Goal: Task Accomplishment & Management: Complete application form

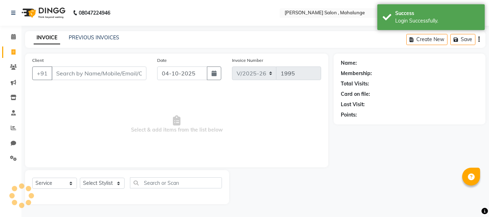
select select "7250"
select select "service"
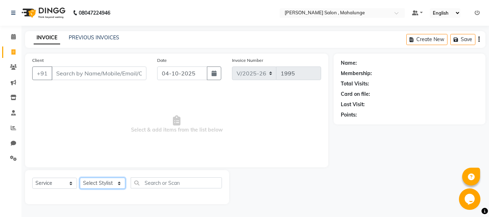
click at [99, 185] on select "Select Stylist admin godrej [PERSON_NAME] [PERSON_NAME] [PERSON_NAME] [PERSON_N…" at bounding box center [102, 183] width 45 height 11
select select "63865"
click at [80, 178] on select "Select Stylist admin godrej [PERSON_NAME] [PERSON_NAME] [PERSON_NAME] [PERSON_N…" at bounding box center [102, 183] width 45 height 11
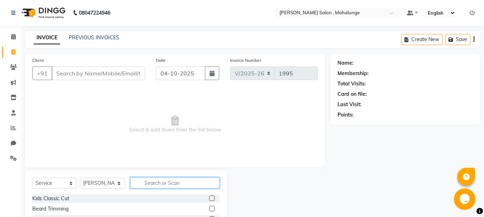
click at [197, 186] on input "text" at bounding box center [174, 183] width 89 height 11
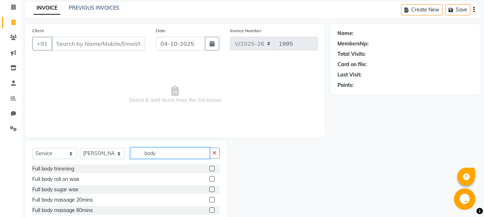
scroll to position [69, 0]
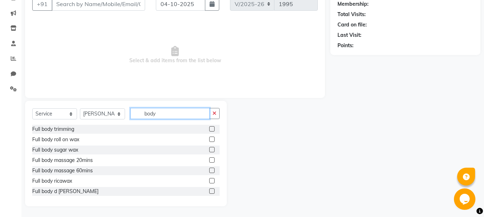
type input "body"
click at [209, 170] on label at bounding box center [211, 170] width 5 height 5
click at [209, 170] on input "checkbox" at bounding box center [211, 171] width 5 height 5
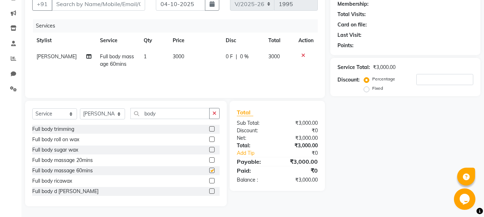
checkbox input "false"
click at [457, 78] on input "number" at bounding box center [444, 79] width 57 height 11
type input "20"
click at [405, 113] on div "Name: Membership: Total Visits: Card on file: Last Visit: Points: Service Total…" at bounding box center [407, 95] width 155 height 222
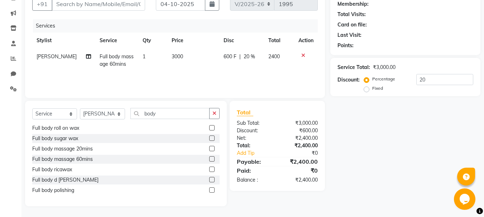
scroll to position [0, 0]
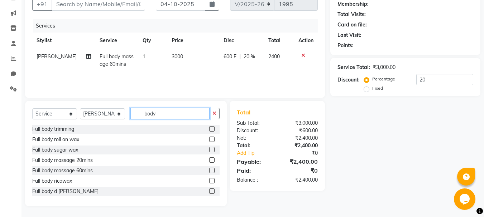
click at [194, 110] on input "body" at bounding box center [169, 113] width 79 height 11
type input "b"
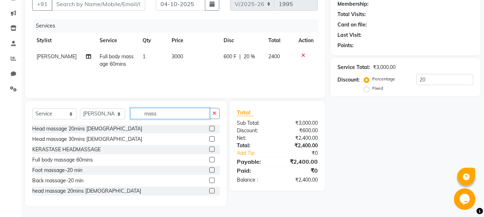
scroll to position [43, 0]
type input "mass"
click at [209, 167] on div at bounding box center [214, 169] width 10 height 9
click at [209, 169] on label at bounding box center [211, 169] width 5 height 5
click at [209, 169] on input "checkbox" at bounding box center [211, 170] width 5 height 5
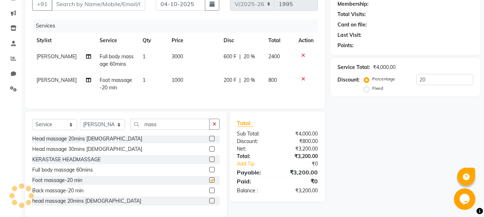
checkbox input "false"
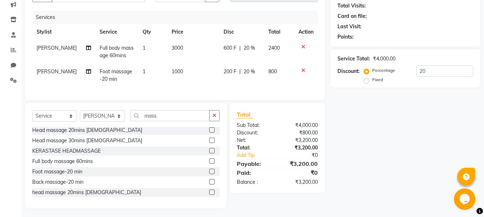
scroll to position [86, 0]
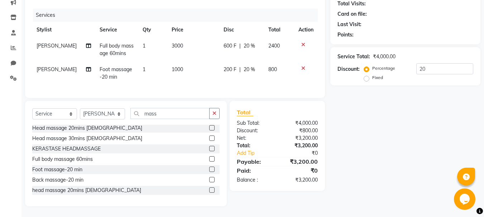
click at [209, 179] on label at bounding box center [211, 179] width 5 height 5
click at [209, 179] on input "checkbox" at bounding box center [211, 180] width 5 height 5
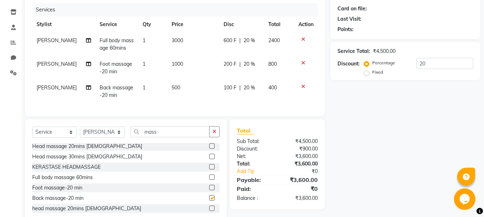
checkbox input "false"
click at [302, 85] on icon at bounding box center [303, 86] width 4 height 5
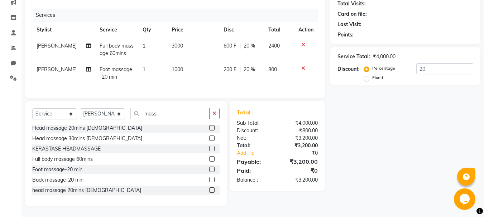
click at [301, 66] on icon at bounding box center [303, 68] width 4 height 5
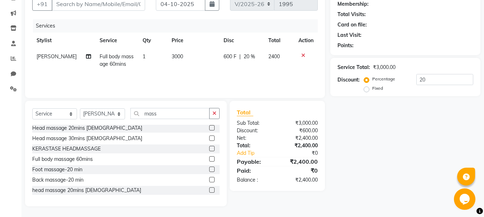
click at [301, 54] on icon at bounding box center [303, 55] width 4 height 5
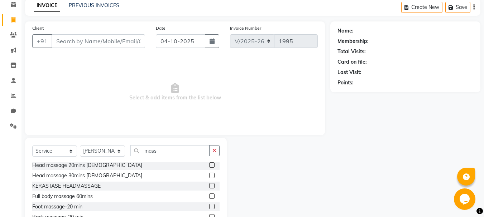
scroll to position [0, 0]
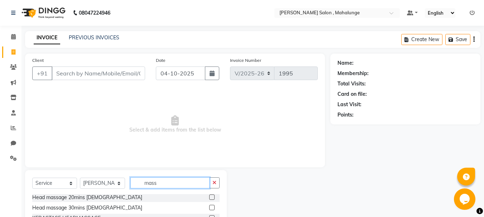
click at [160, 184] on input "mass" at bounding box center [169, 183] width 79 height 11
type input "m"
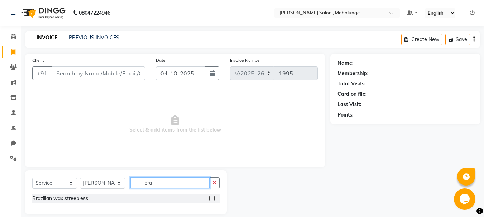
type input "bra"
click at [210, 199] on label at bounding box center [211, 198] width 5 height 5
click at [210, 199] on input "checkbox" at bounding box center [211, 199] width 5 height 5
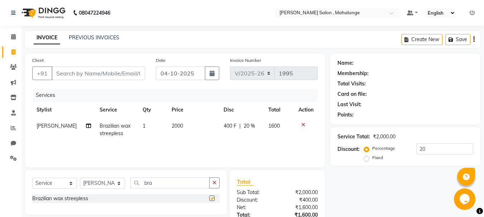
checkbox input "false"
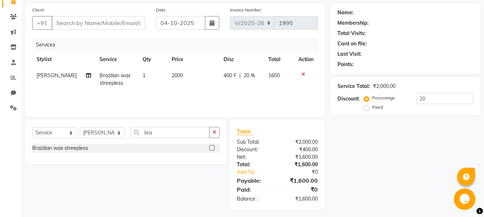
scroll to position [54, 0]
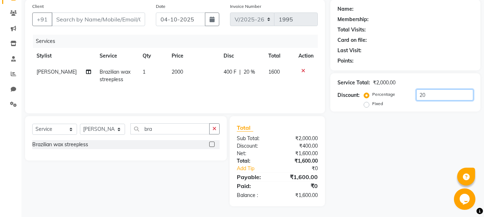
click at [430, 95] on input "20" at bounding box center [444, 95] width 57 height 11
type input "2"
click at [304, 72] on icon at bounding box center [303, 70] width 4 height 5
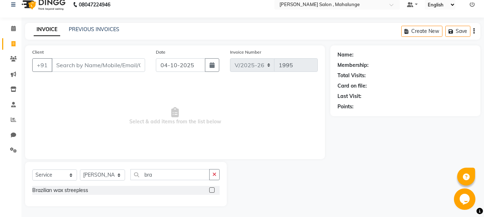
scroll to position [8, 0]
click at [14, 30] on icon at bounding box center [13, 28] width 5 height 5
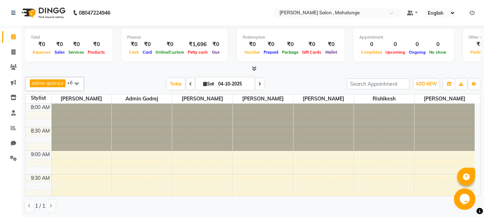
click at [255, 69] on icon at bounding box center [254, 68] width 5 height 5
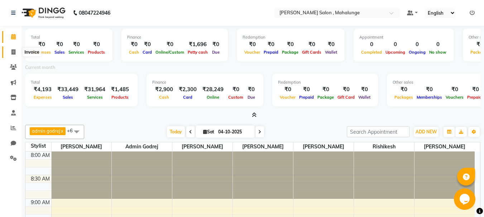
click at [14, 52] on icon at bounding box center [13, 51] width 4 height 5
select select "7250"
select select "service"
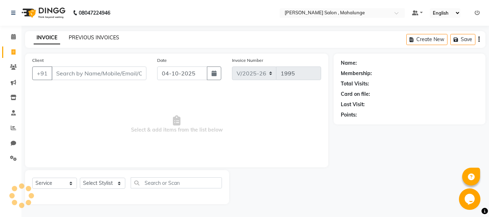
click at [103, 36] on link "PREVIOUS INVOICES" at bounding box center [94, 37] width 51 height 6
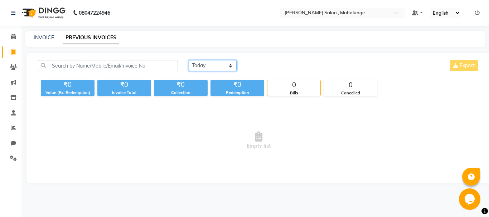
click at [220, 68] on select "[DATE] [DATE] Custom Range" at bounding box center [213, 65] width 48 height 11
select select "[DATE]"
click at [189, 60] on select "[DATE] [DATE] Custom Range" at bounding box center [213, 65] width 48 height 11
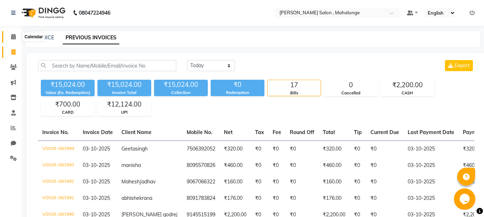
click at [9, 33] on span at bounding box center [13, 37] width 13 height 8
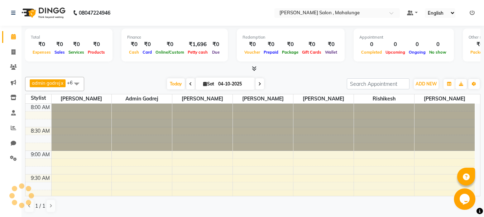
scroll to position [95, 0]
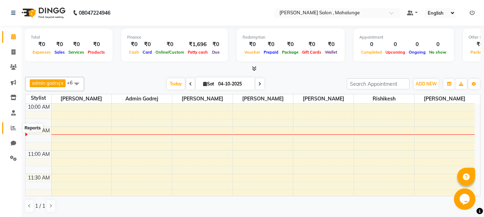
click at [13, 126] on icon at bounding box center [13, 127] width 5 height 5
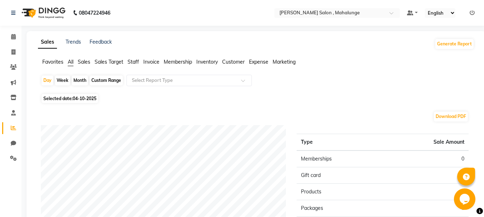
click at [84, 82] on div "Month" at bounding box center [80, 81] width 16 height 10
select select "10"
select select "2025"
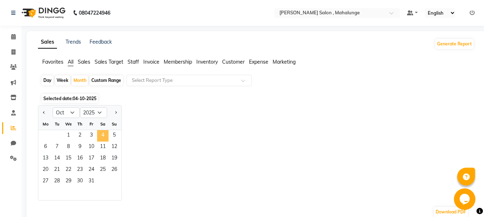
click at [98, 133] on span "4" at bounding box center [102, 135] width 11 height 11
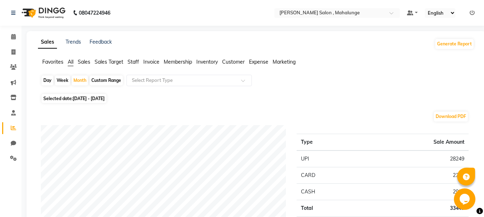
click at [470, 14] on icon at bounding box center [472, 12] width 5 height 5
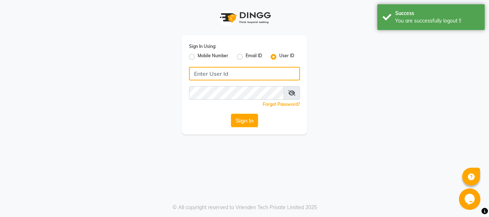
type input "9145515199"
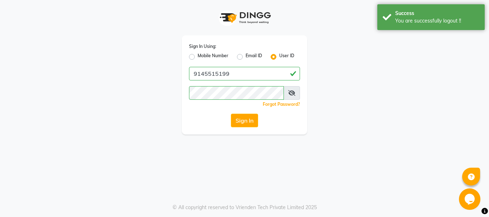
click at [198, 58] on label "Mobile Number" at bounding box center [213, 57] width 31 height 9
click at [198, 57] on input "Mobile Number" at bounding box center [200, 55] width 5 height 5
radio input "true"
radio input "false"
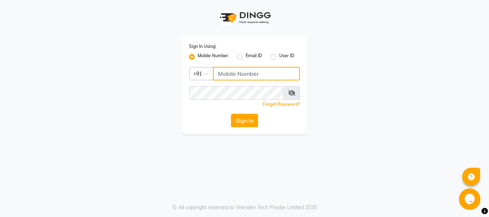
click at [220, 69] on input "Username" at bounding box center [256, 74] width 87 height 14
type input "9890515197"
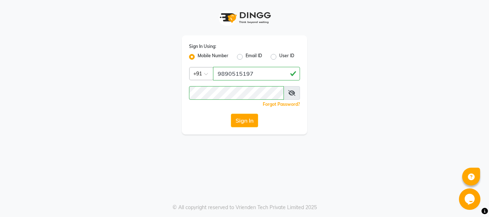
drag, startPoint x: 200, startPoint y: 114, endPoint x: 222, endPoint y: 115, distance: 22.2
click at [200, 114] on div "Sign In" at bounding box center [244, 121] width 111 height 14
click at [242, 115] on button "Sign In" at bounding box center [244, 121] width 27 height 14
